Goal: Navigation & Orientation: Find specific page/section

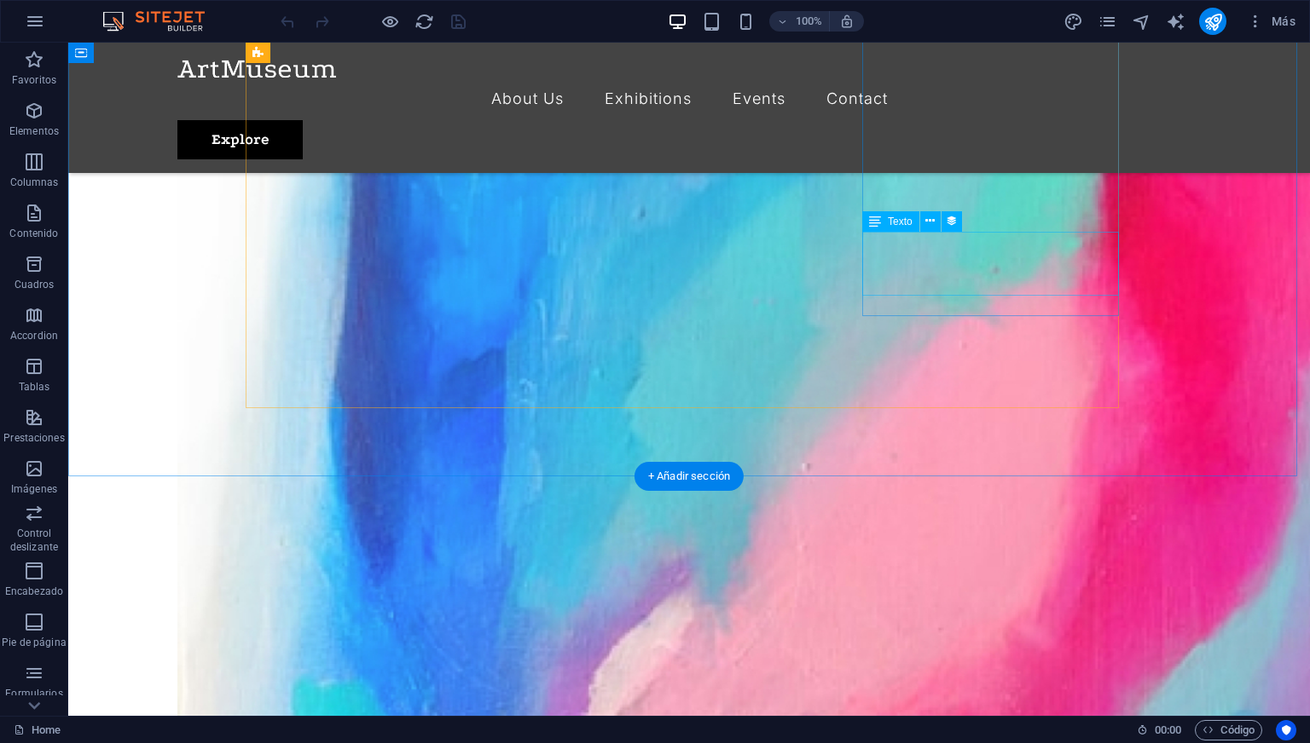
scroll to position [1535, 0]
